Goal: Transaction & Acquisition: Purchase product/service

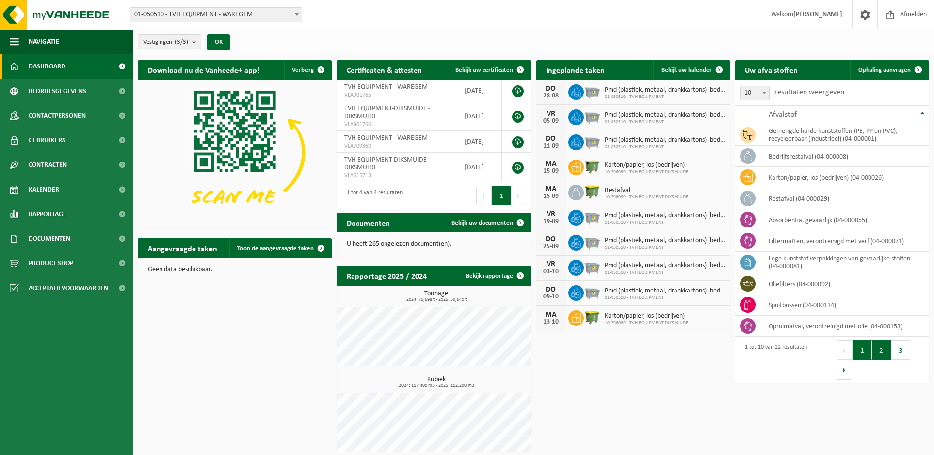
click at [875, 354] on button "2" at bounding box center [881, 350] width 19 height 20
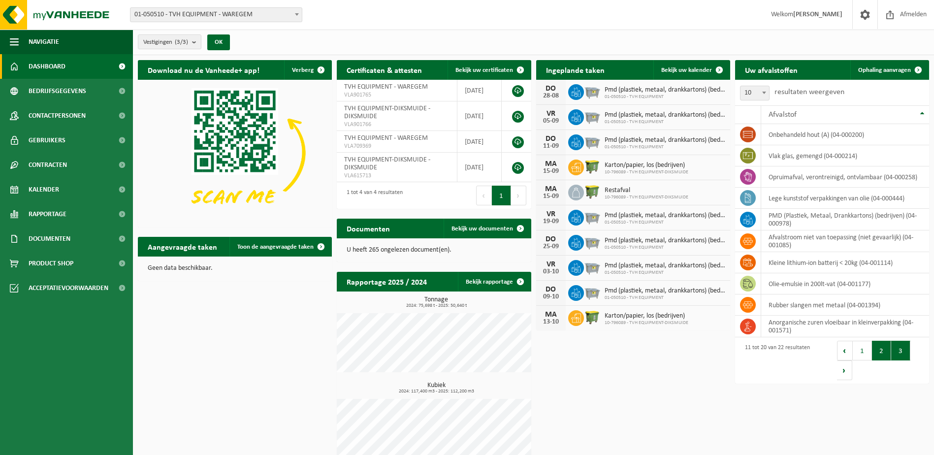
click at [903, 353] on button "3" at bounding box center [900, 351] width 19 height 20
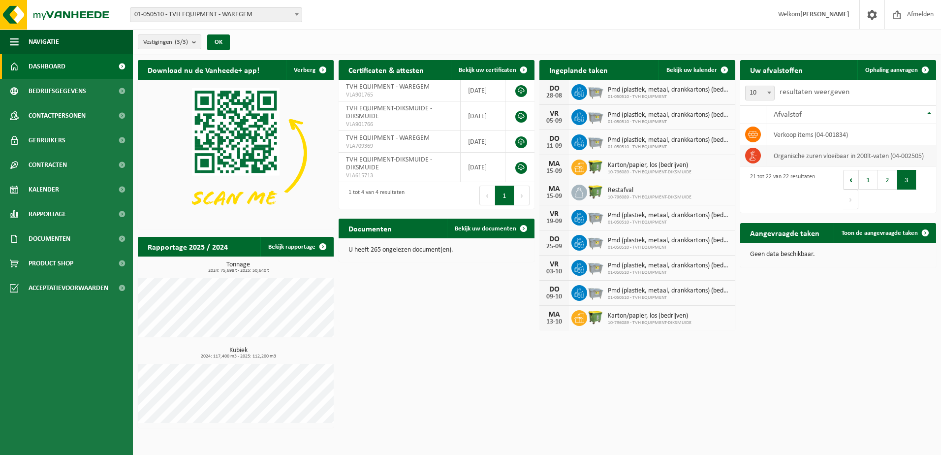
click at [750, 155] on icon at bounding box center [753, 156] width 10 height 10
click at [821, 156] on td "organische zuren vloeibaar in 200lt-vaten (04-002505)" at bounding box center [852, 155] width 170 height 21
click at [907, 67] on span "Ophaling aanvragen" at bounding box center [892, 70] width 53 height 6
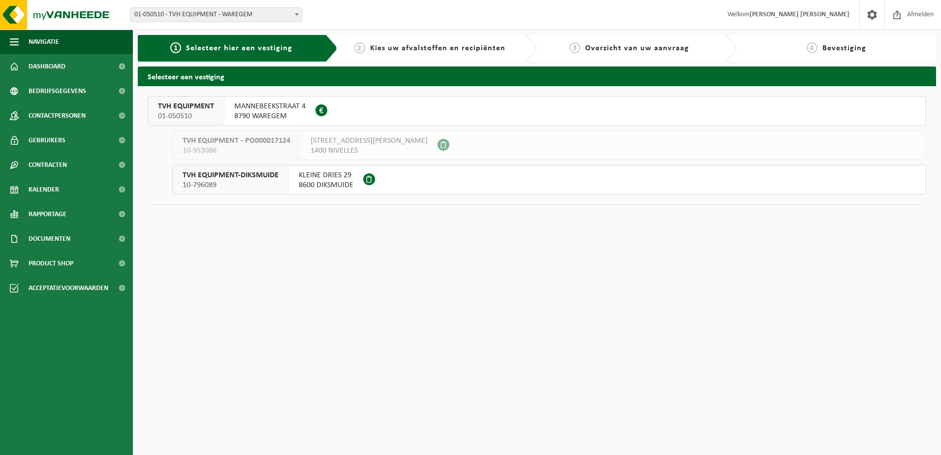
click at [271, 113] on span "8790 WAREGEM" at bounding box center [269, 116] width 71 height 10
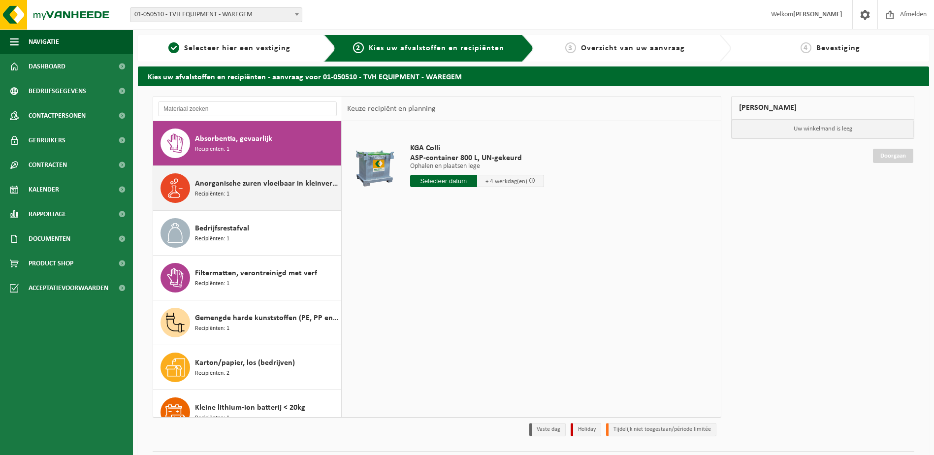
click at [271, 200] on div "Anorganische zuren vloeibaar in kleinverpakking Recipiënten: 1" at bounding box center [267, 188] width 144 height 30
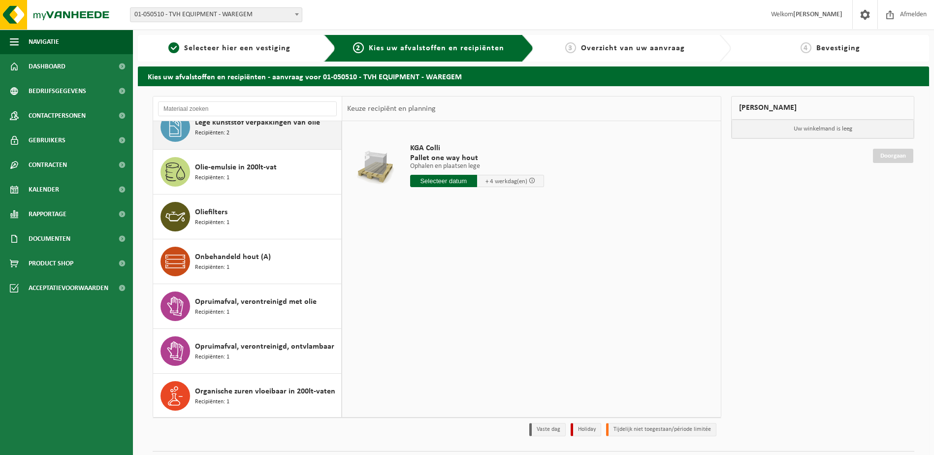
scroll to position [443, 0]
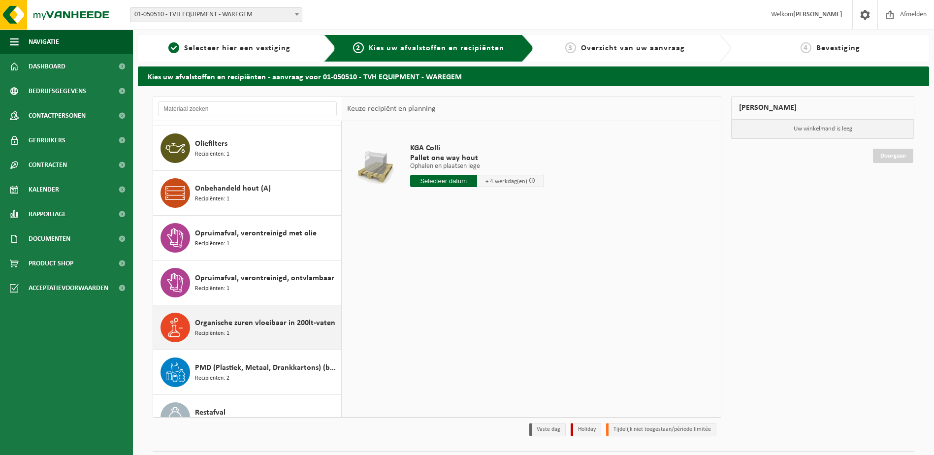
click at [273, 321] on span "Organische zuren vloeibaar in 200lt-vaten" at bounding box center [265, 323] width 140 height 12
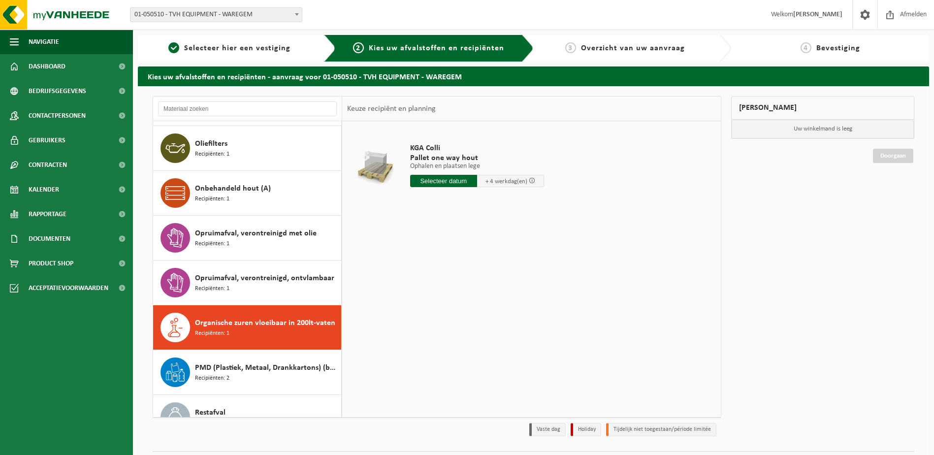
scroll to position [600, 0]
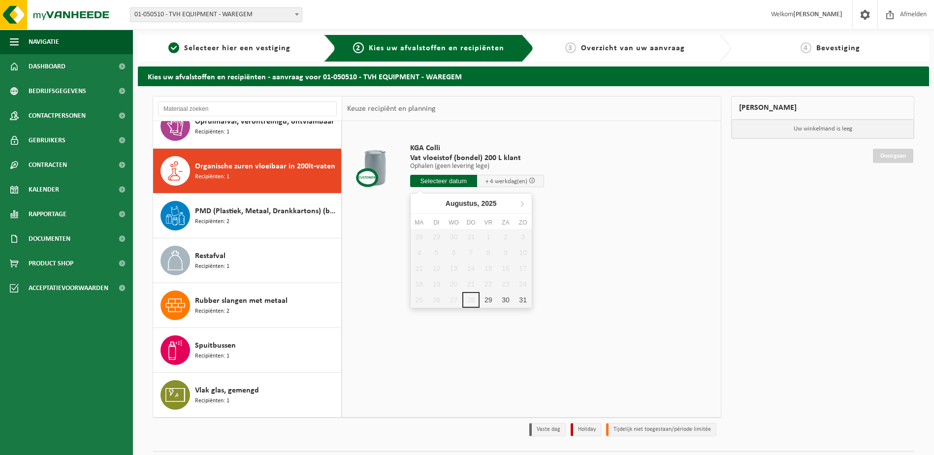
click at [450, 181] on input "text" at bounding box center [443, 181] width 67 height 12
click at [487, 296] on div "29" at bounding box center [488, 300] width 17 height 16
type input "Van 2025-08-29"
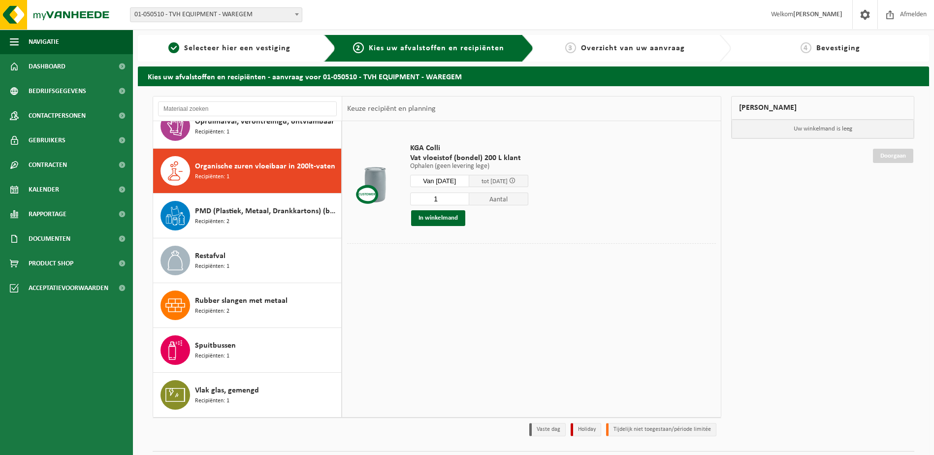
click at [524, 287] on div "KGA Colli Vat vloeistof (bondel) 200 L klant Ophalen (geen levering lege) Ophal…" at bounding box center [531, 268] width 379 height 295
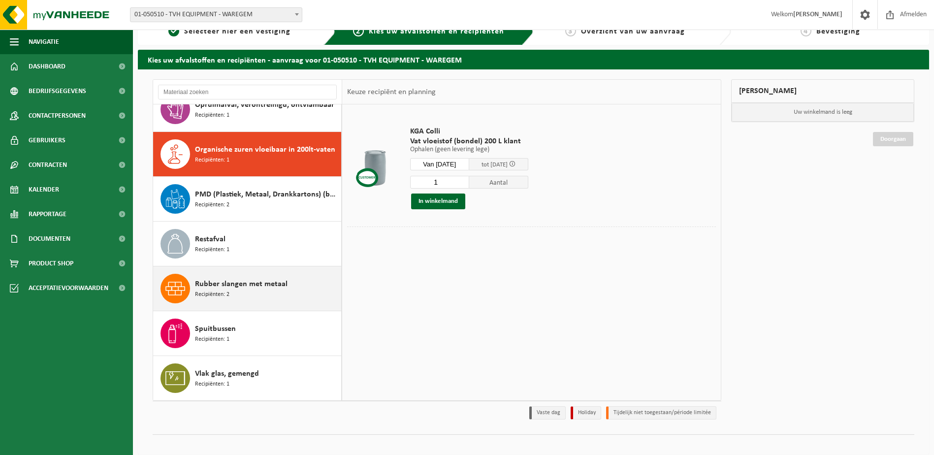
scroll to position [26, 0]
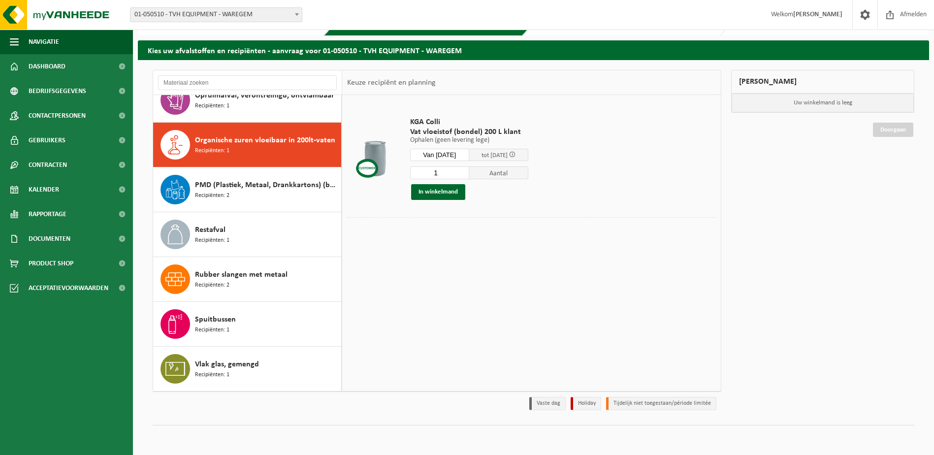
click at [594, 282] on div "KGA Colli Vat vloeistof (bondel) 200 L klant Ophalen (geen levering lege) Ophal…" at bounding box center [531, 242] width 379 height 295
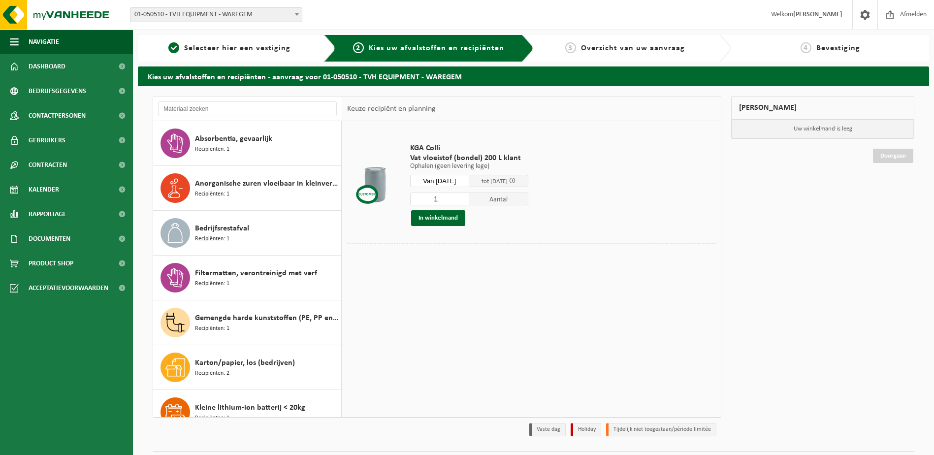
scroll to position [0, 0]
click at [638, 288] on div "KGA Colli Vat vloeistof (bondel) 200 L klant Ophalen (geen levering lege) Ophal…" at bounding box center [531, 268] width 379 height 295
click at [609, 324] on div "KGA Colli Vat vloeistof (bondel) 200 L klant Ophalen (geen levering lege) Ophal…" at bounding box center [531, 268] width 379 height 295
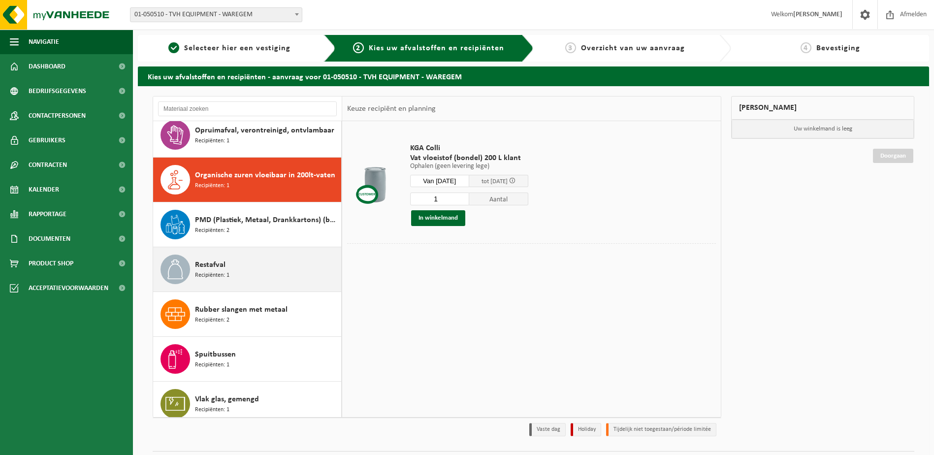
scroll to position [600, 0]
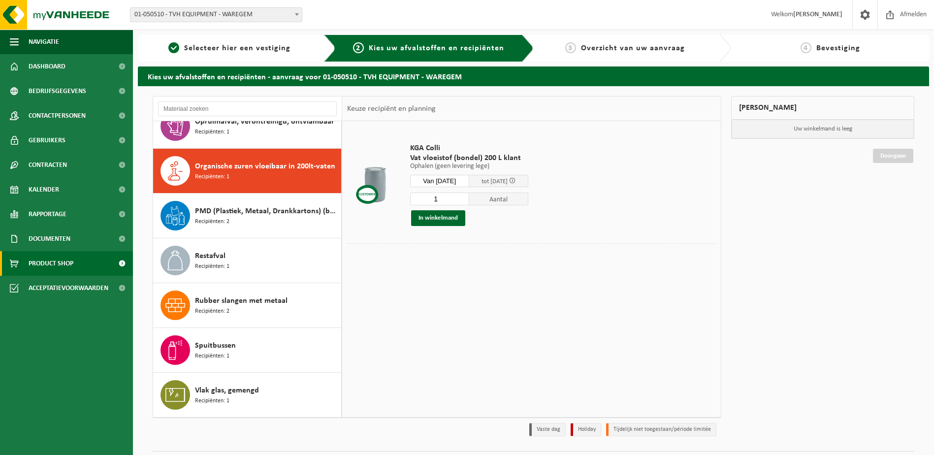
click at [77, 269] on link "Product Shop" at bounding box center [66, 263] width 133 height 25
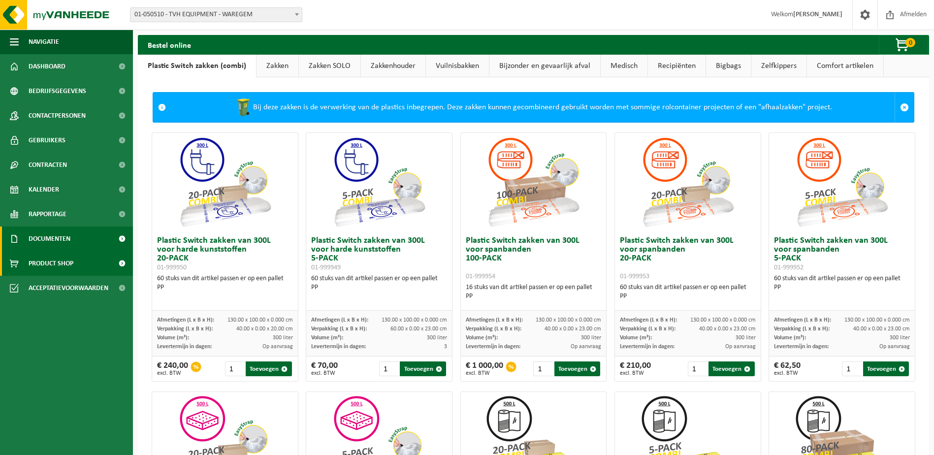
click at [40, 237] on span "Documenten" at bounding box center [50, 238] width 42 height 25
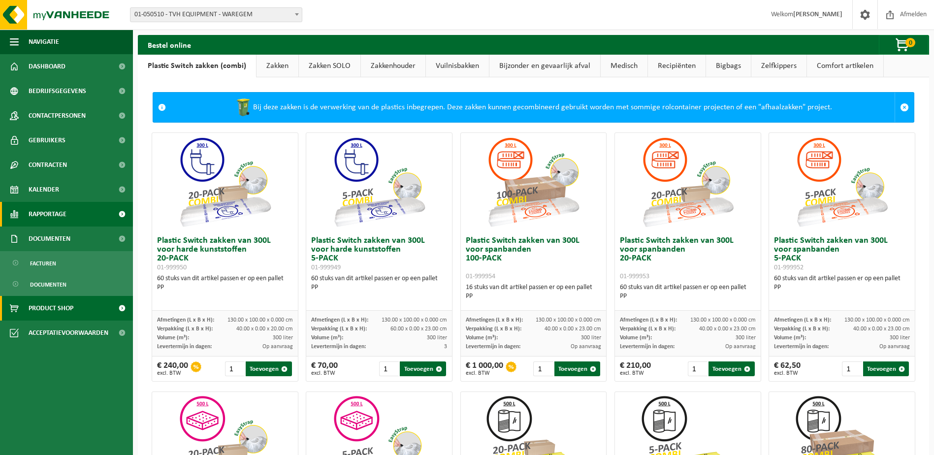
click at [62, 220] on span "Rapportage" at bounding box center [48, 214] width 38 height 25
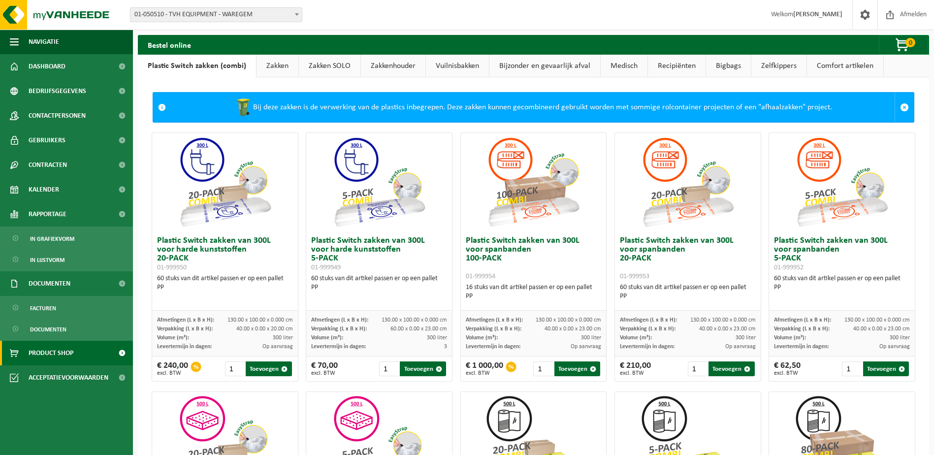
click at [548, 66] on link "Bijzonder en gevaarlijk afval" at bounding box center [544, 66] width 111 height 23
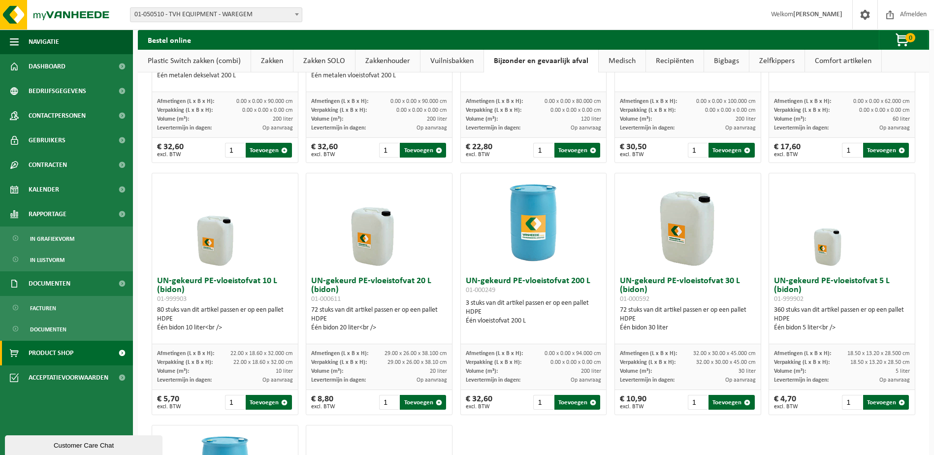
scroll to position [197, 0]
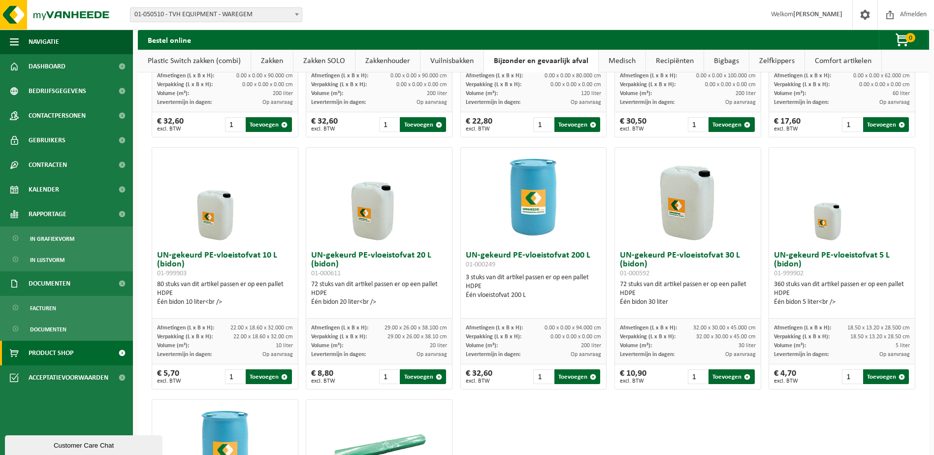
click at [506, 289] on div "HDPE" at bounding box center [534, 286] width 136 height 9
click at [548, 193] on img at bounding box center [533, 197] width 98 height 98
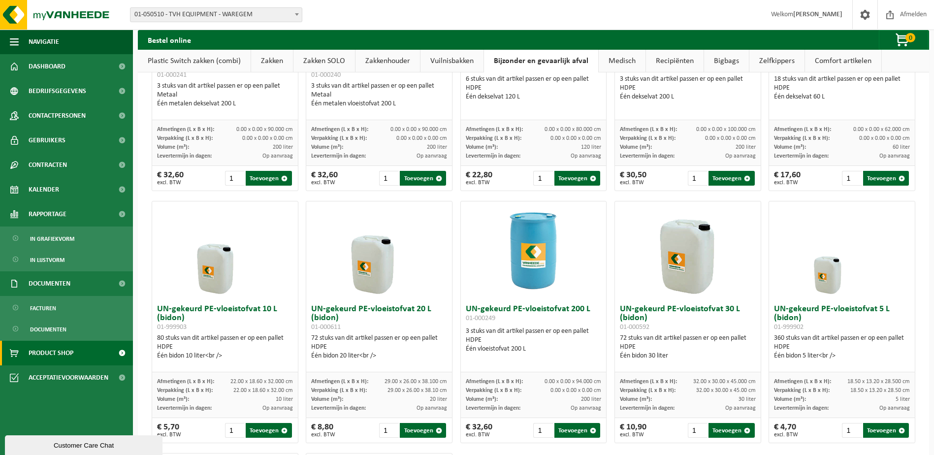
scroll to position [148, 0]
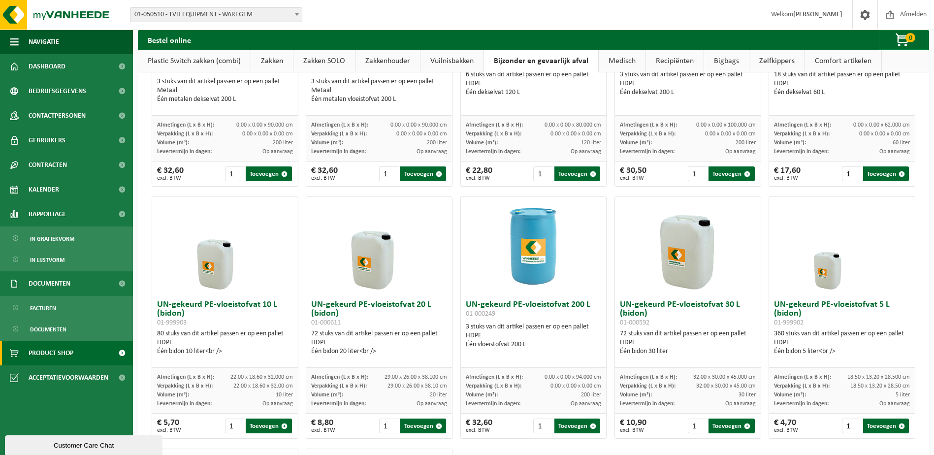
click at [513, 268] on img at bounding box center [533, 246] width 98 height 98
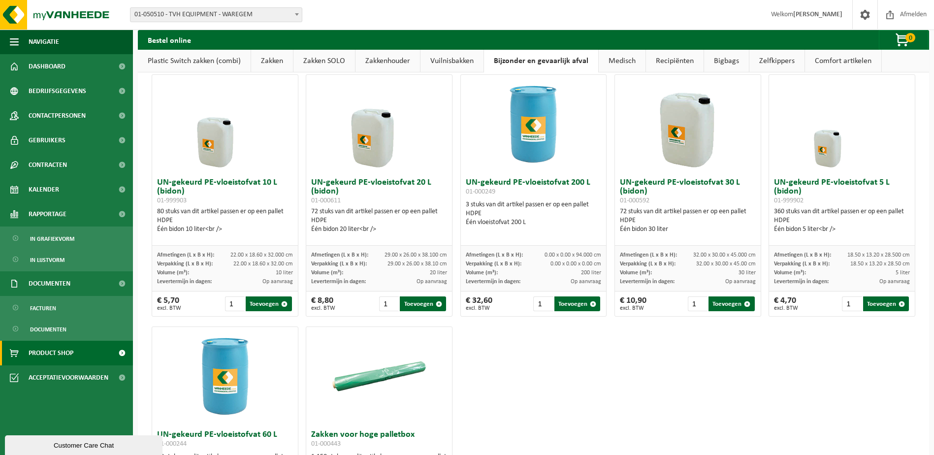
scroll to position [295, 0]
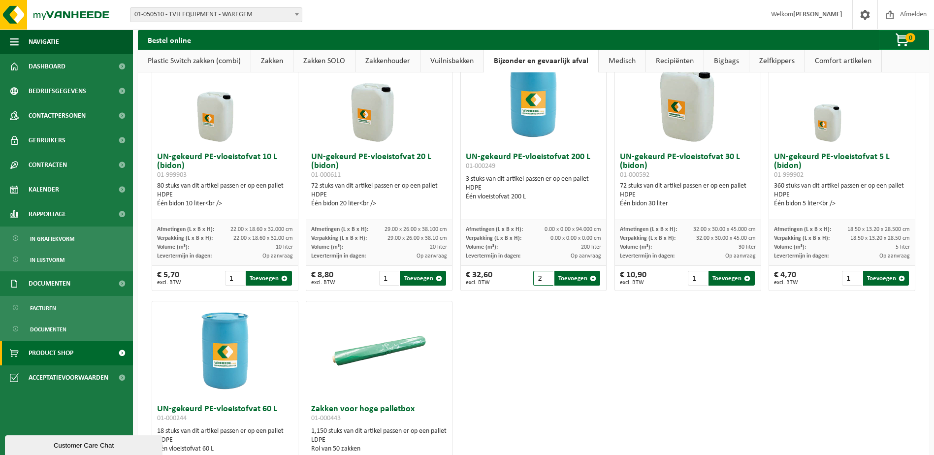
click at [544, 276] on input "2" at bounding box center [543, 278] width 20 height 15
click at [544, 276] on input "3" at bounding box center [543, 278] width 20 height 15
click at [544, 276] on input "4" at bounding box center [543, 278] width 20 height 15
click at [544, 276] on input "5" at bounding box center [543, 278] width 20 height 15
click at [544, 282] on input "4" at bounding box center [543, 278] width 20 height 15
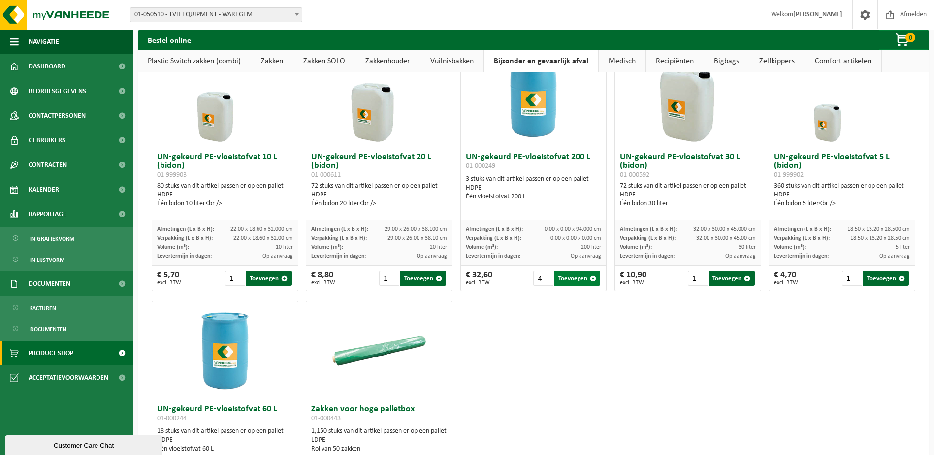
click at [578, 284] on button "Toevoegen" at bounding box center [577, 278] width 46 height 15
type input "1"
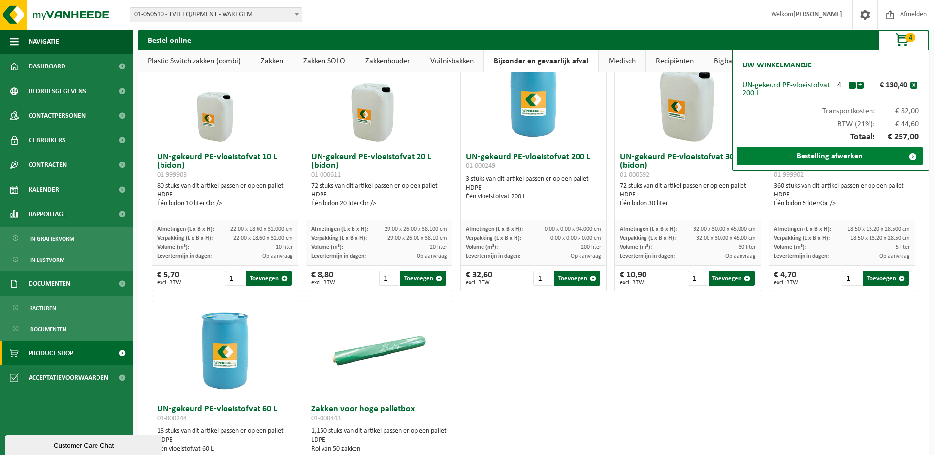
click at [844, 157] on link "Bestelling afwerken" at bounding box center [830, 156] width 186 height 19
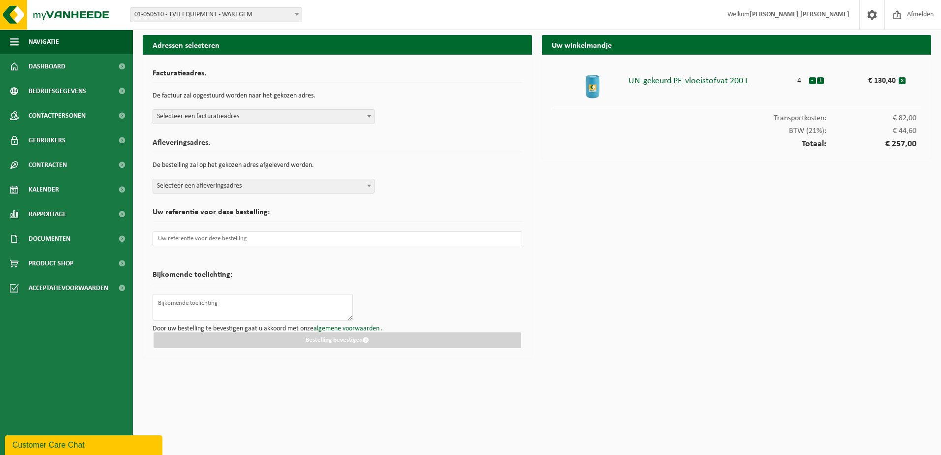
click at [247, 185] on span "Selecteer een afleveringsadres" at bounding box center [263, 186] width 221 height 14
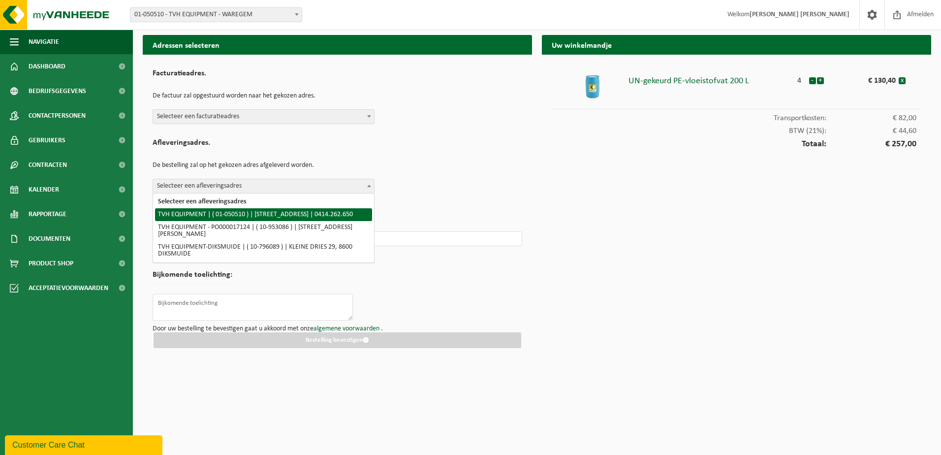
select select "11455"
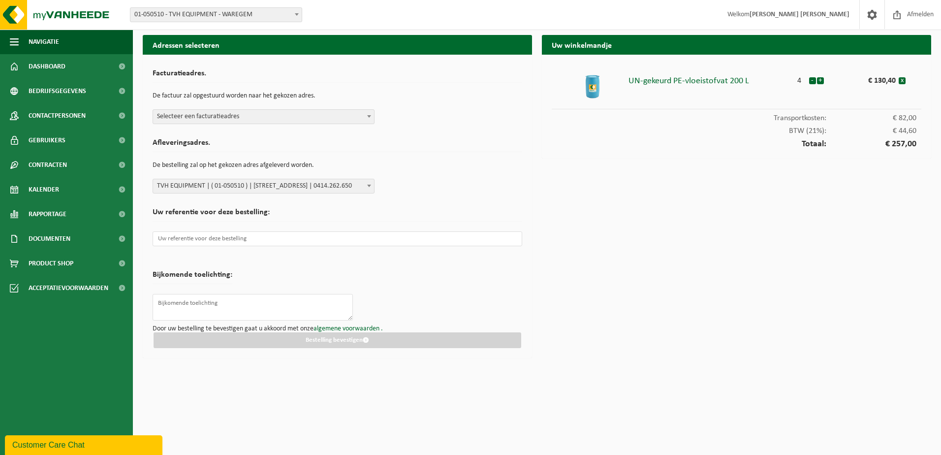
click at [244, 120] on span "Selecteer een facturatieadres" at bounding box center [263, 117] width 221 height 14
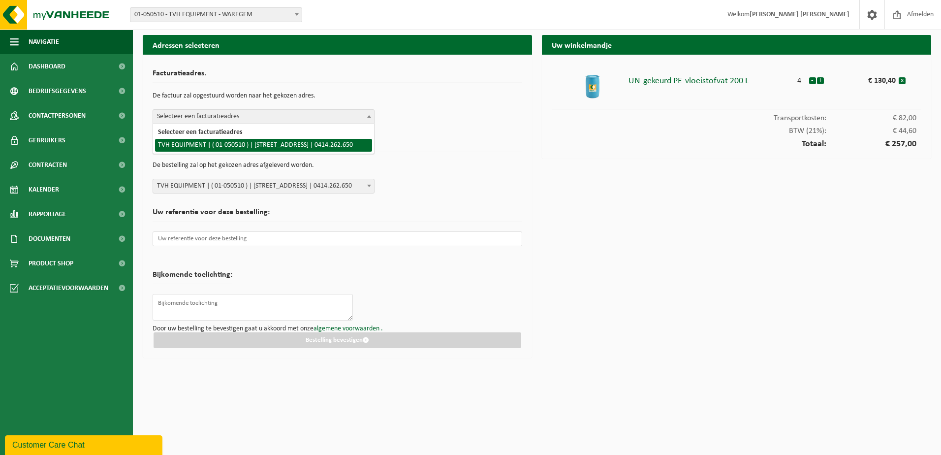
select select "11455"
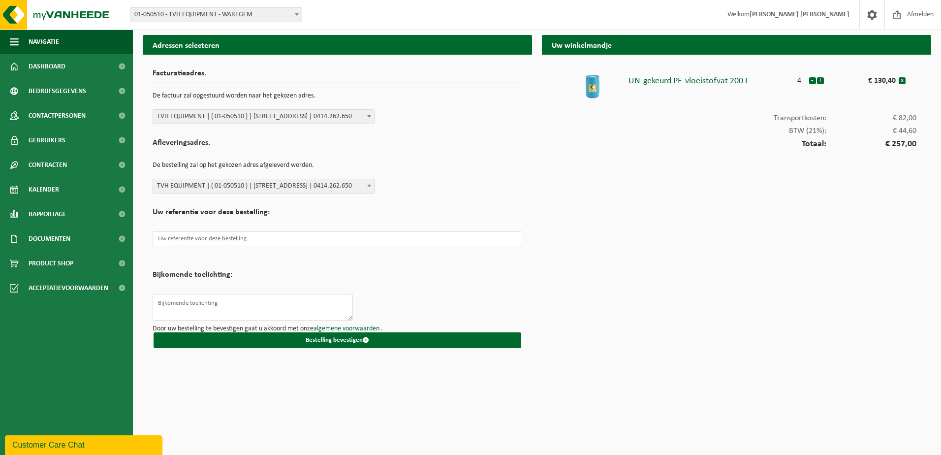
click at [433, 165] on p "De bestelling zal op het gekozen adres afgeleverd worden." at bounding box center [338, 165] width 370 height 17
click at [811, 82] on button "-" at bounding box center [812, 80] width 7 height 7
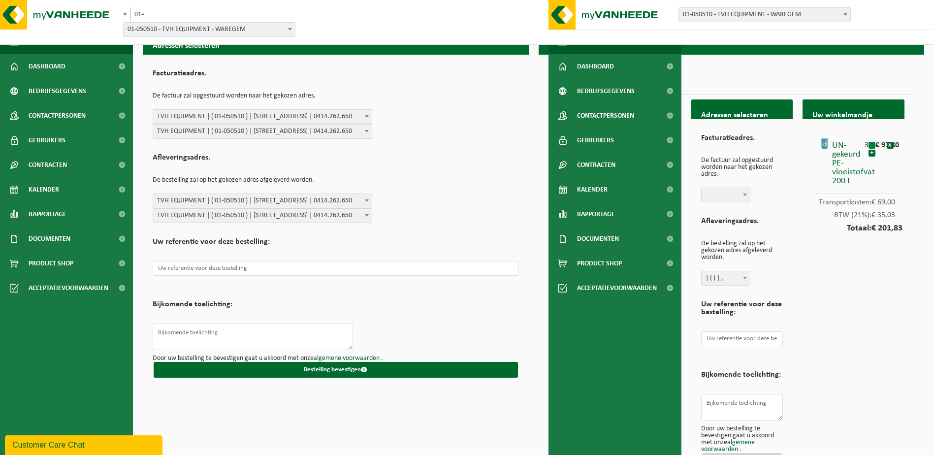
click at [871, 145] on button "-" at bounding box center [871, 145] width 7 height 7
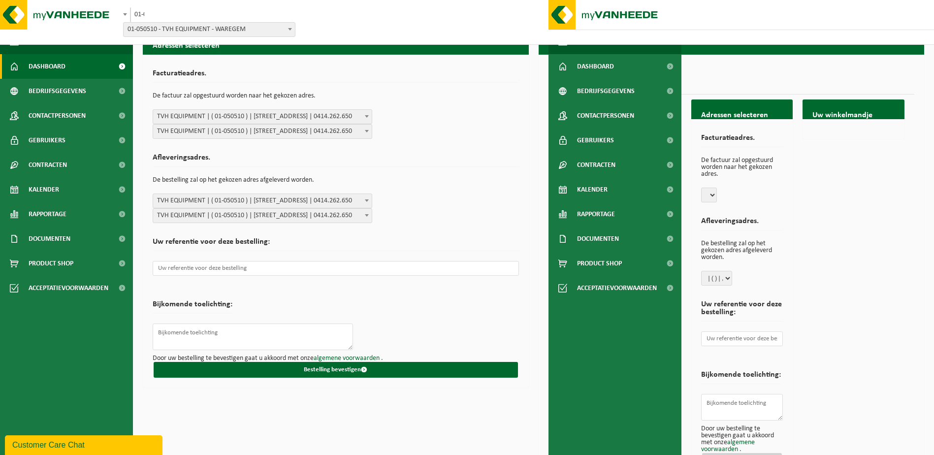
click at [45, 65] on span "Dashboard" at bounding box center [47, 66] width 37 height 25
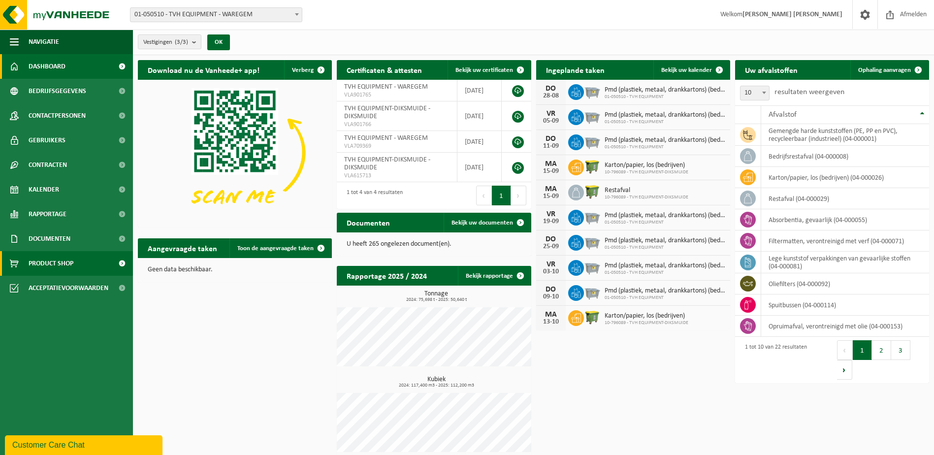
click at [63, 257] on span "Product Shop" at bounding box center [51, 263] width 45 height 25
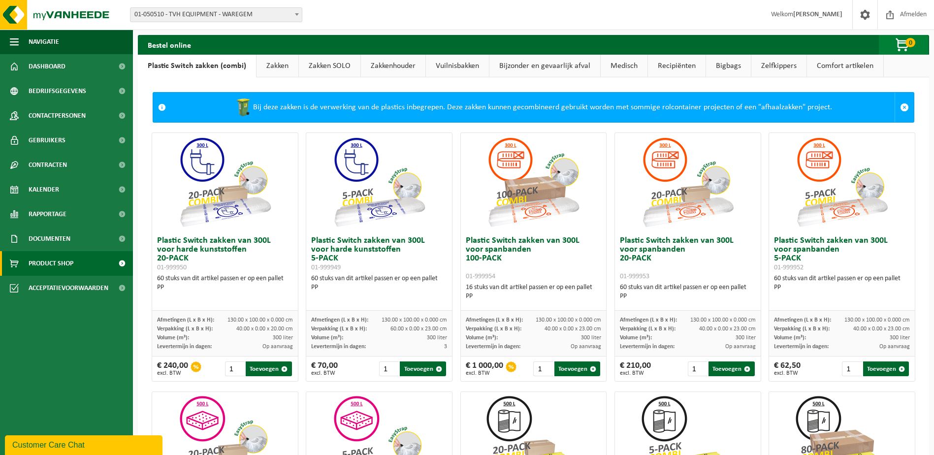
click at [904, 43] on span "button" at bounding box center [902, 45] width 49 height 20
click at [890, 49] on span "button" at bounding box center [902, 45] width 49 height 20
click at [659, 66] on link "Recipiënten" at bounding box center [677, 66] width 58 height 23
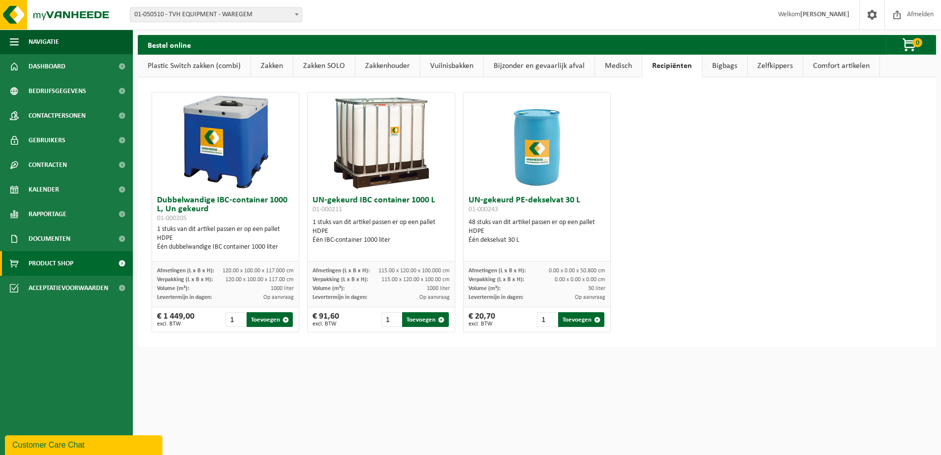
click at [543, 61] on link "Bijzonder en gevaarlijk afval" at bounding box center [539, 66] width 111 height 23
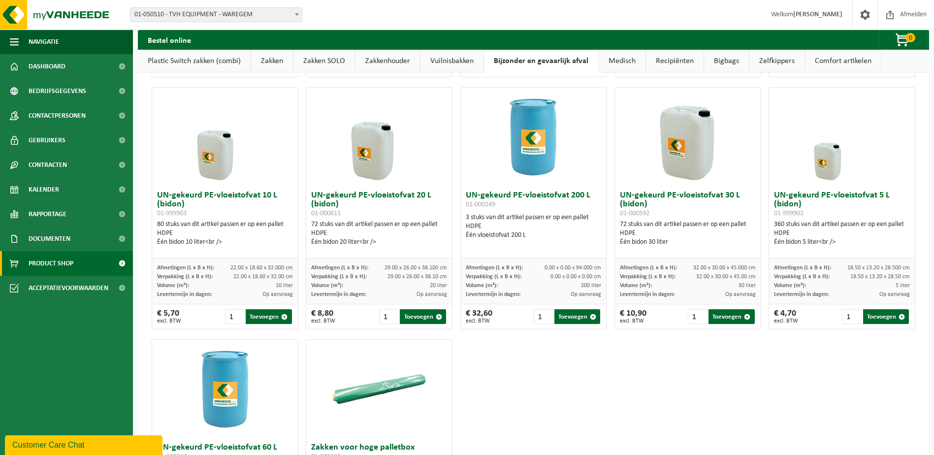
scroll to position [260, 0]
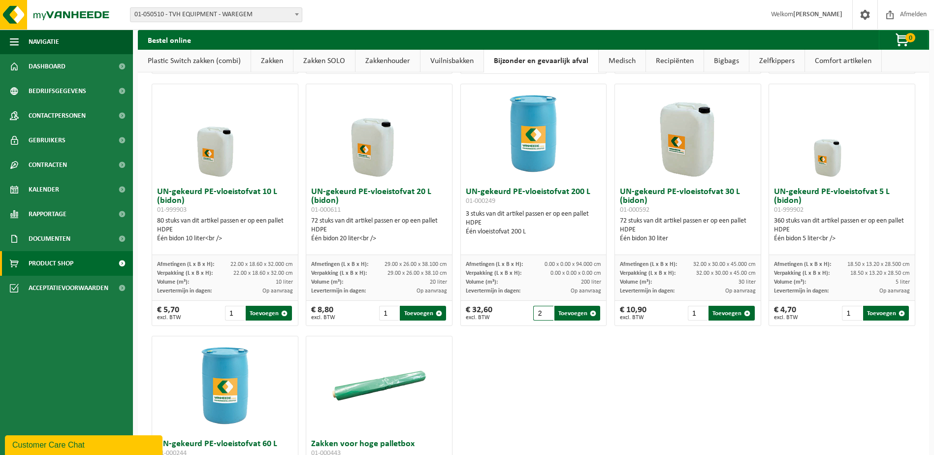
click at [545, 311] on input "2" at bounding box center [543, 313] width 20 height 15
click at [570, 318] on button "Toevoegen" at bounding box center [577, 313] width 46 height 15
type input "1"
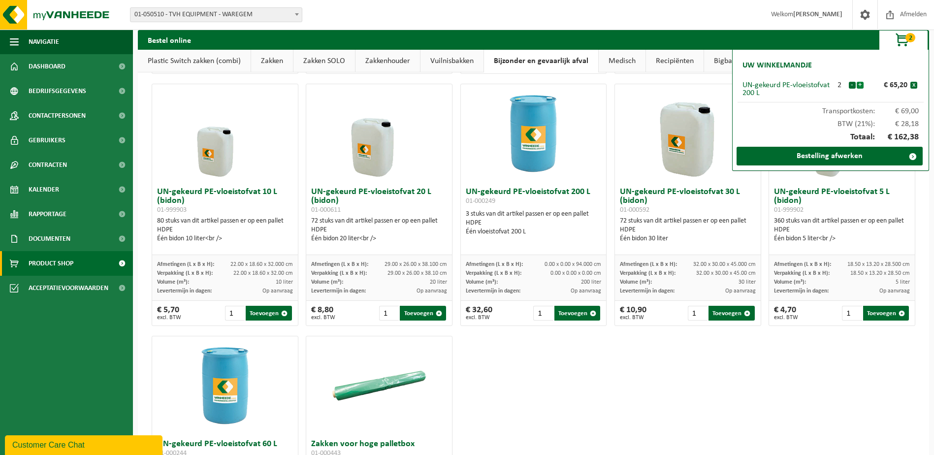
click at [861, 85] on button "+" at bounding box center [860, 85] width 7 height 7
click at [858, 86] on button "+" at bounding box center [860, 85] width 7 height 7
click at [860, 86] on button "+" at bounding box center [860, 85] width 7 height 7
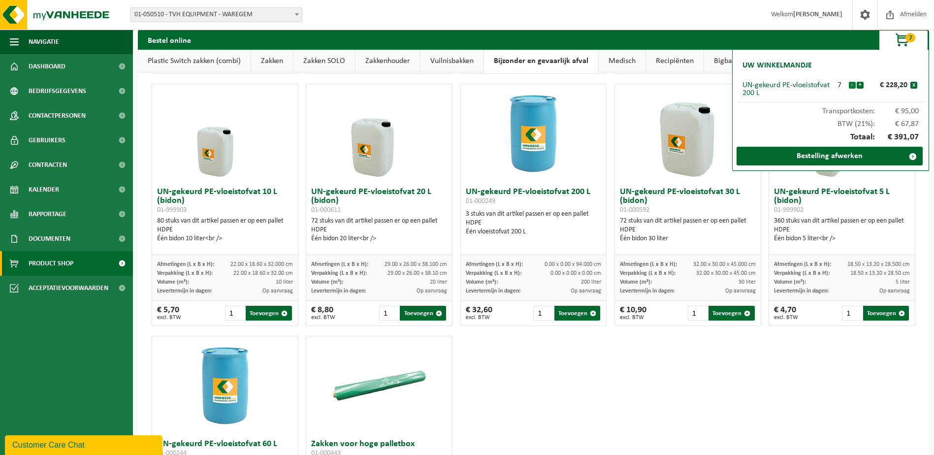
click at [850, 86] on button "-" at bounding box center [852, 85] width 7 height 7
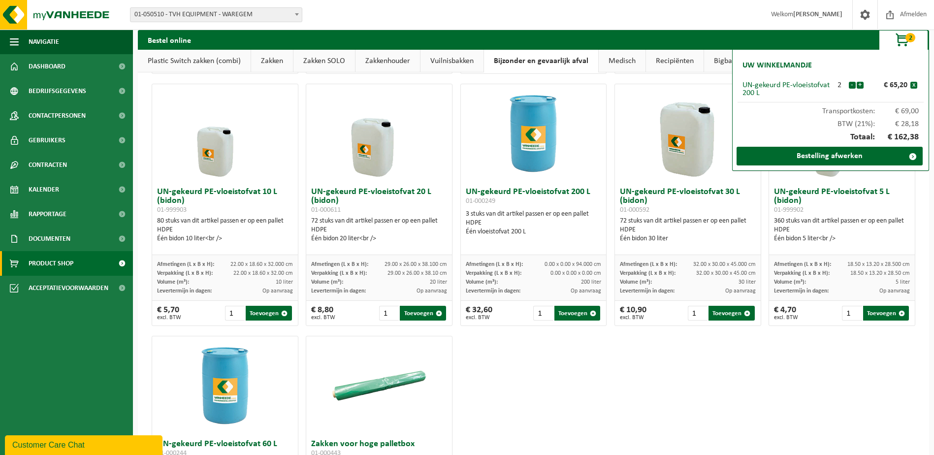
click at [850, 86] on button "-" at bounding box center [852, 85] width 7 height 7
click at [862, 85] on button "+" at bounding box center [860, 85] width 7 height 7
click at [851, 85] on button "-" at bounding box center [852, 85] width 7 height 7
click at [815, 366] on div "UN-gekeurd metalen-dekselvat 200 L 01-000241 3 stuks van dit artikel passen er …" at bounding box center [533, 205] width 771 height 756
click at [860, 86] on button "+" at bounding box center [860, 85] width 7 height 7
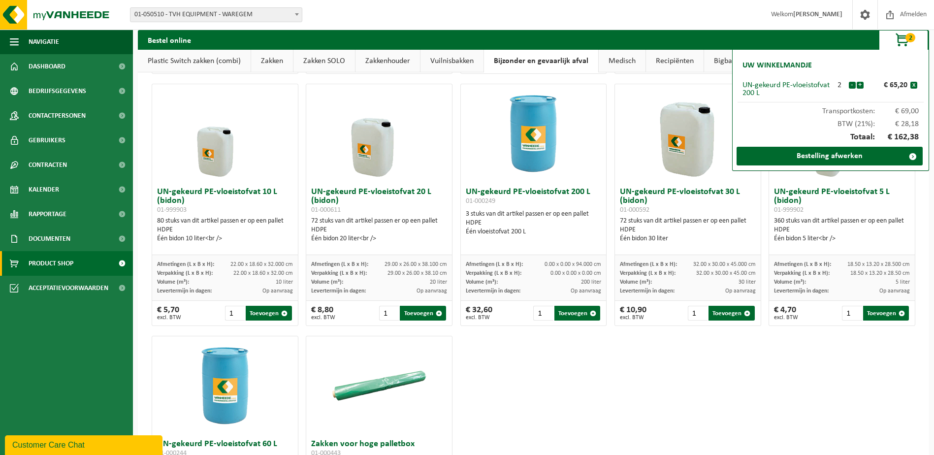
click at [860, 86] on button "+" at bounding box center [860, 85] width 7 height 7
click at [861, 86] on button "+" at bounding box center [860, 85] width 7 height 7
click at [862, 86] on button "+" at bounding box center [860, 85] width 7 height 7
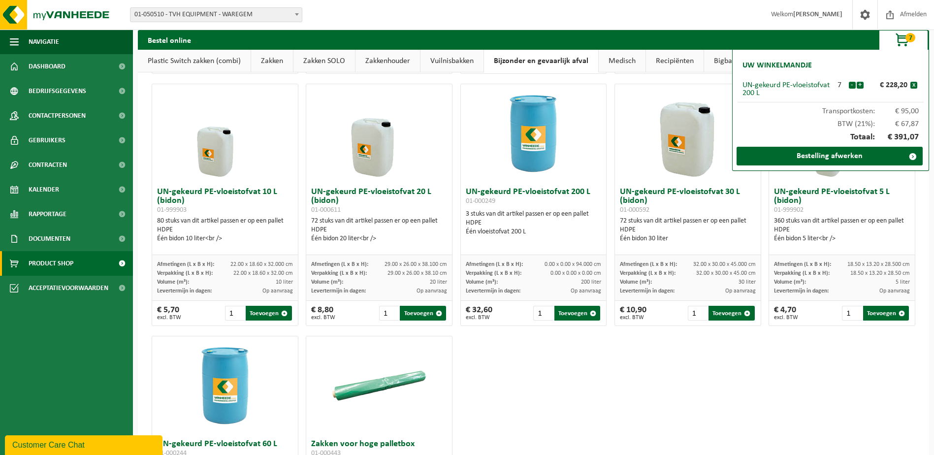
click at [862, 86] on button "+" at bounding box center [860, 85] width 7 height 7
click at [861, 86] on button "+" at bounding box center [860, 85] width 7 height 7
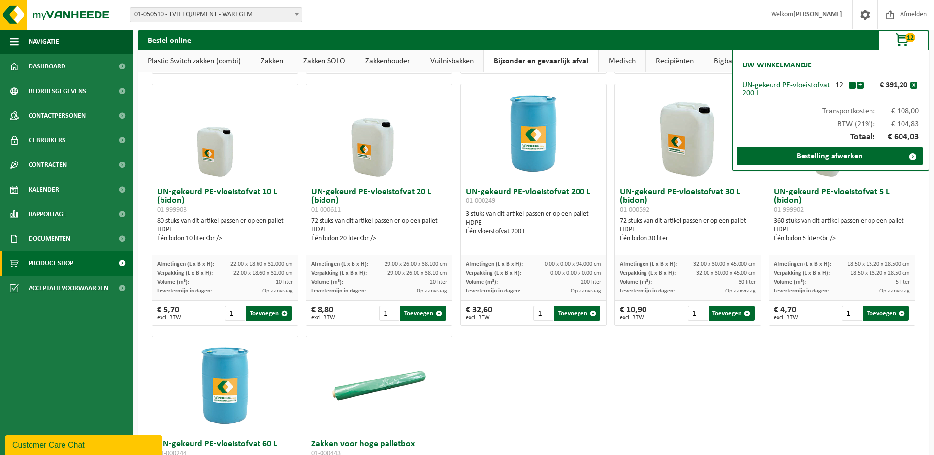
click at [861, 86] on button "+" at bounding box center [860, 85] width 7 height 7
click at [914, 84] on button "x" at bounding box center [913, 85] width 7 height 7
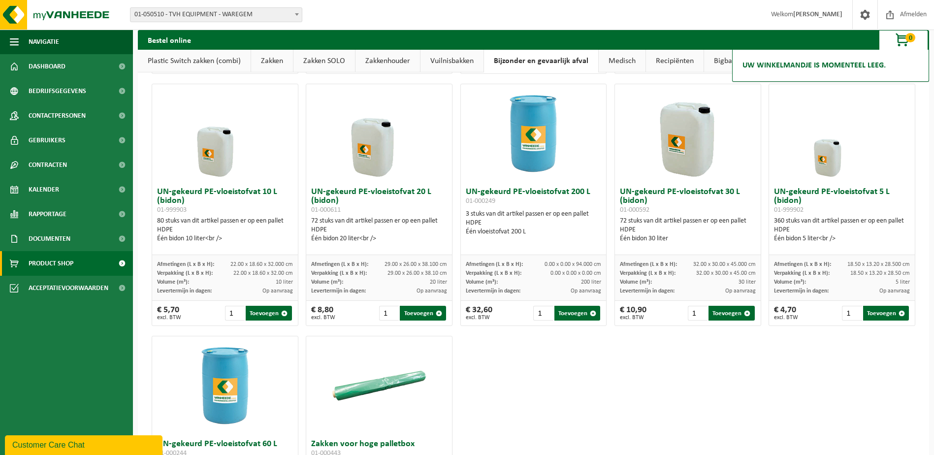
click at [880, 391] on div "UN-gekeurd metalen-dekselvat 200 L 01-000241 3 stuks van dit artikel passen er …" at bounding box center [533, 205] width 771 height 756
click at [903, 40] on span "button" at bounding box center [902, 41] width 49 height 20
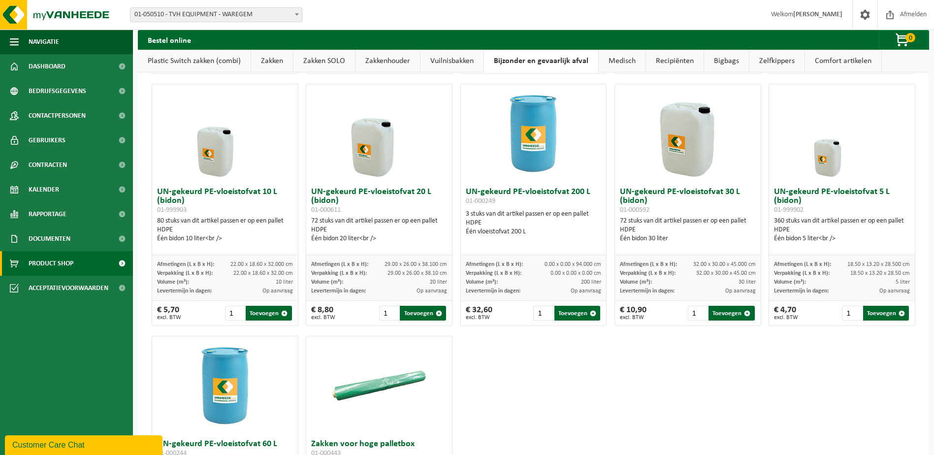
click at [544, 394] on div "UN-gekeurd metalen-dekselvat 200 L 01-000241 3 stuks van dit artikel passen er …" at bounding box center [533, 205] width 771 height 756
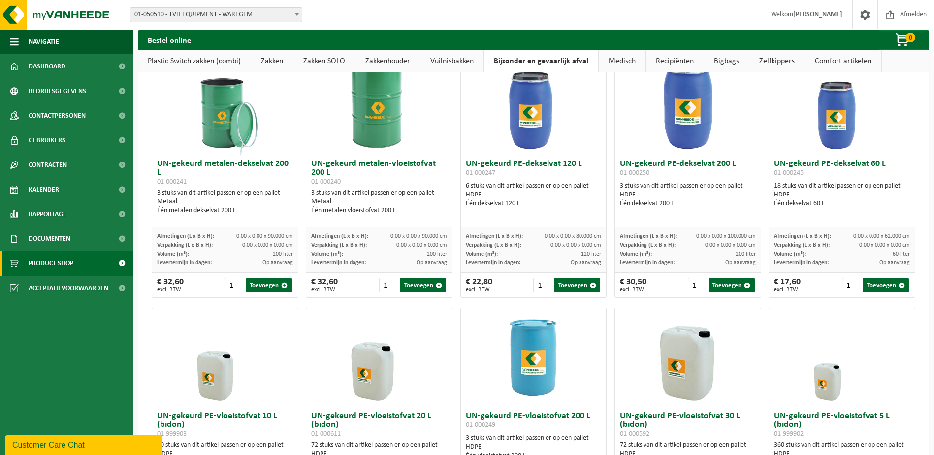
scroll to position [0, 0]
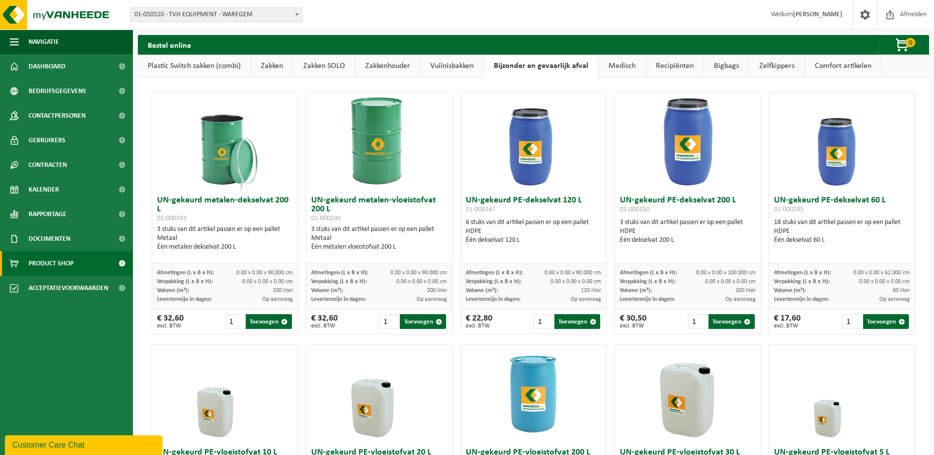
click at [58, 193] on span "Kalender" at bounding box center [44, 189] width 31 height 25
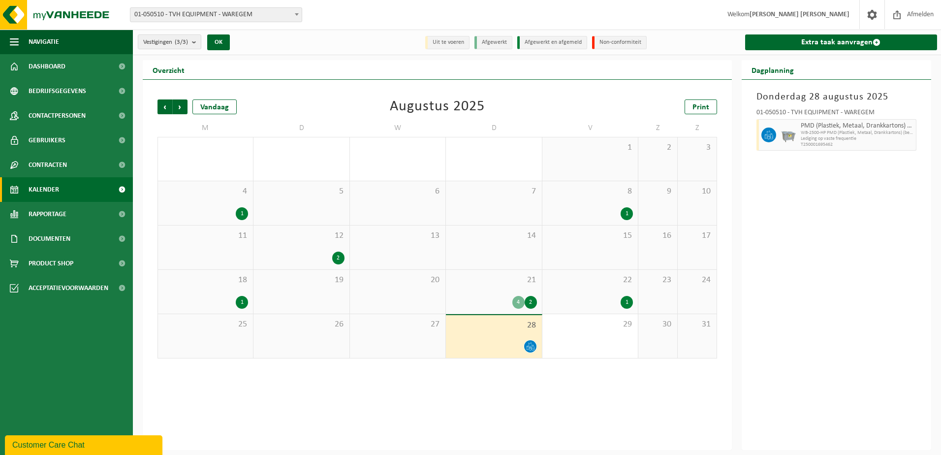
click at [571, 409] on div "Vorige Volgende Vandaag Augustus 2025 Print M D W D V Z Z 28 29 30 31 1 1 2 3 4…" at bounding box center [437, 265] width 589 height 370
click at [41, 160] on span "Contracten" at bounding box center [48, 165] width 38 height 25
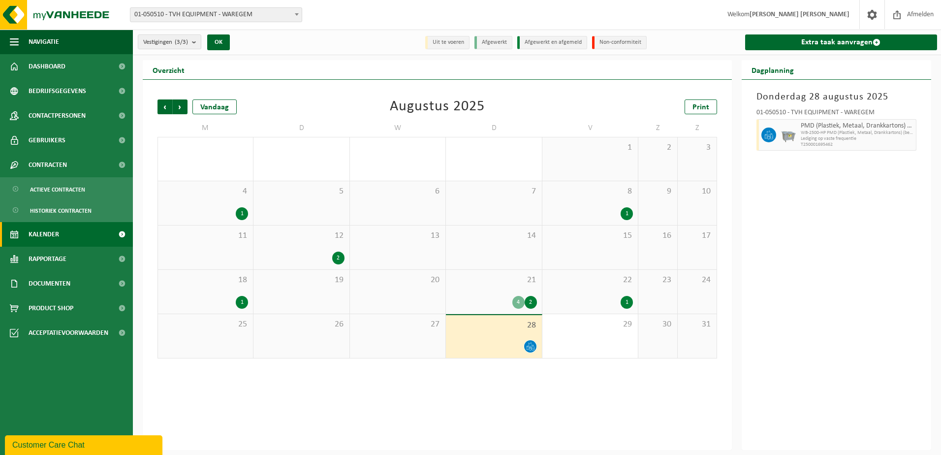
click at [516, 293] on div "21 4 2" at bounding box center [494, 292] width 96 height 44
